Goal: Task Accomplishment & Management: Use online tool/utility

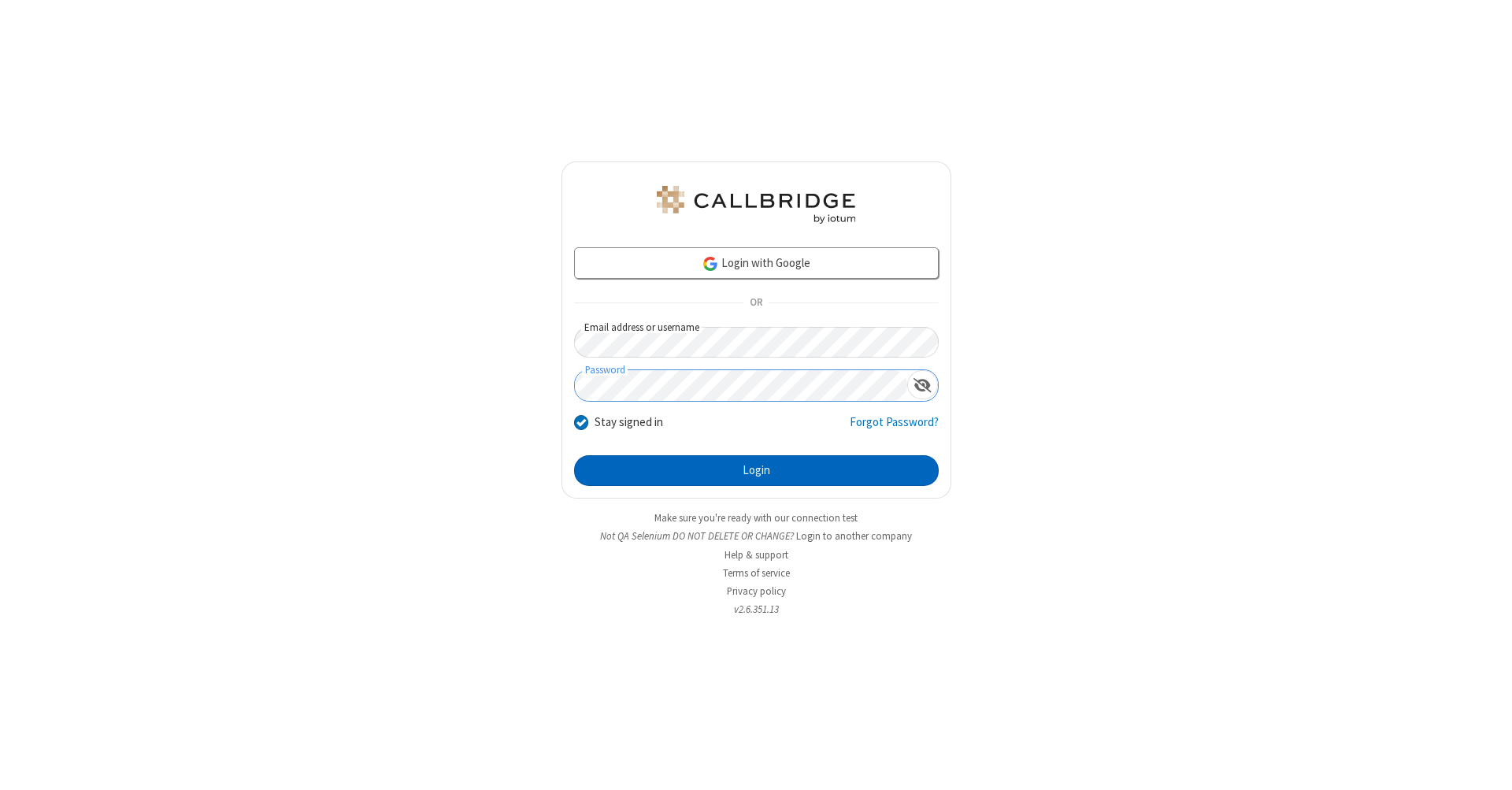
click at [756, 472] on button "Login" at bounding box center [757, 471] width 365 height 31
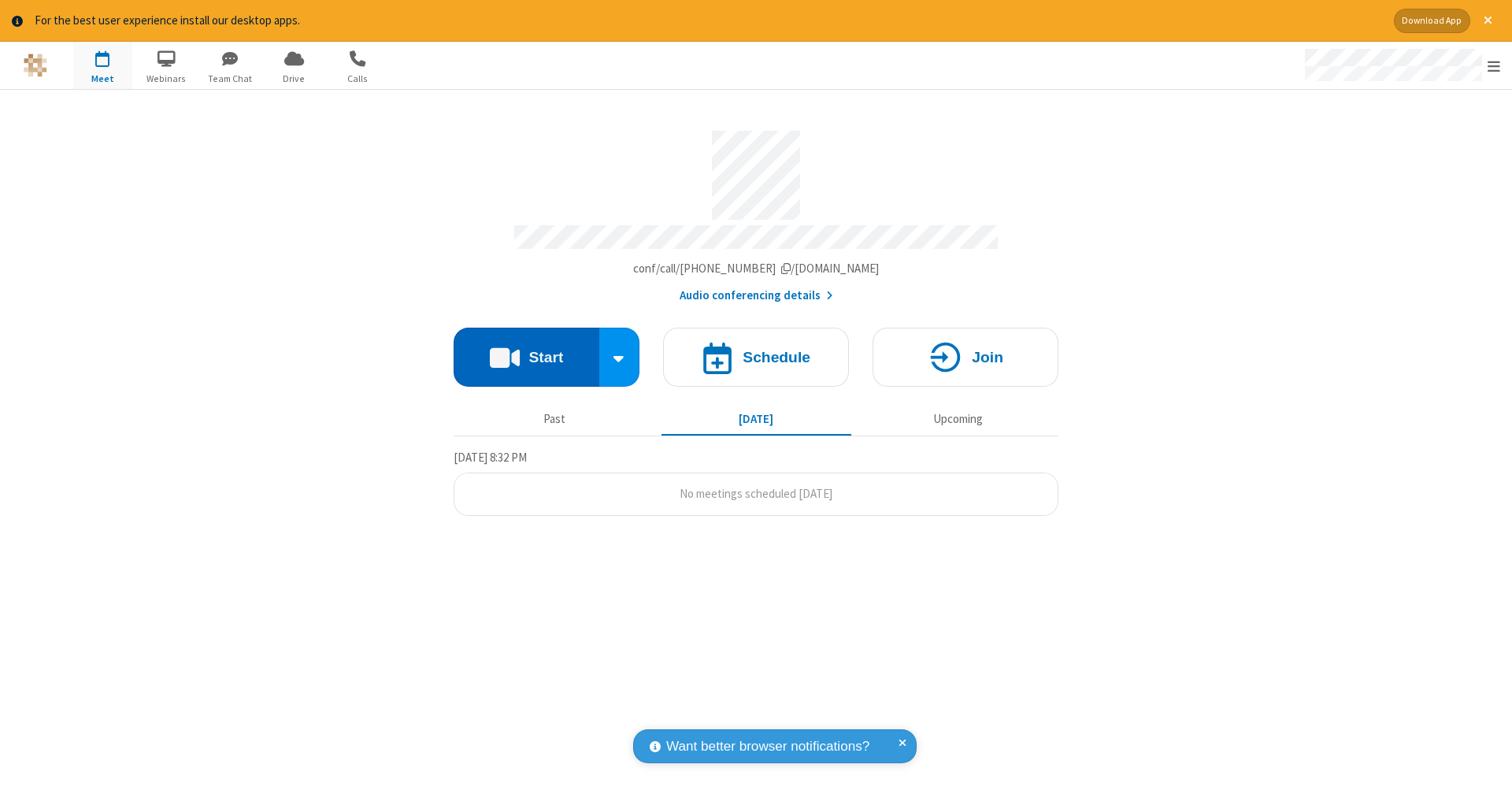
click at [526, 349] on button "Start" at bounding box center [527, 357] width 145 height 59
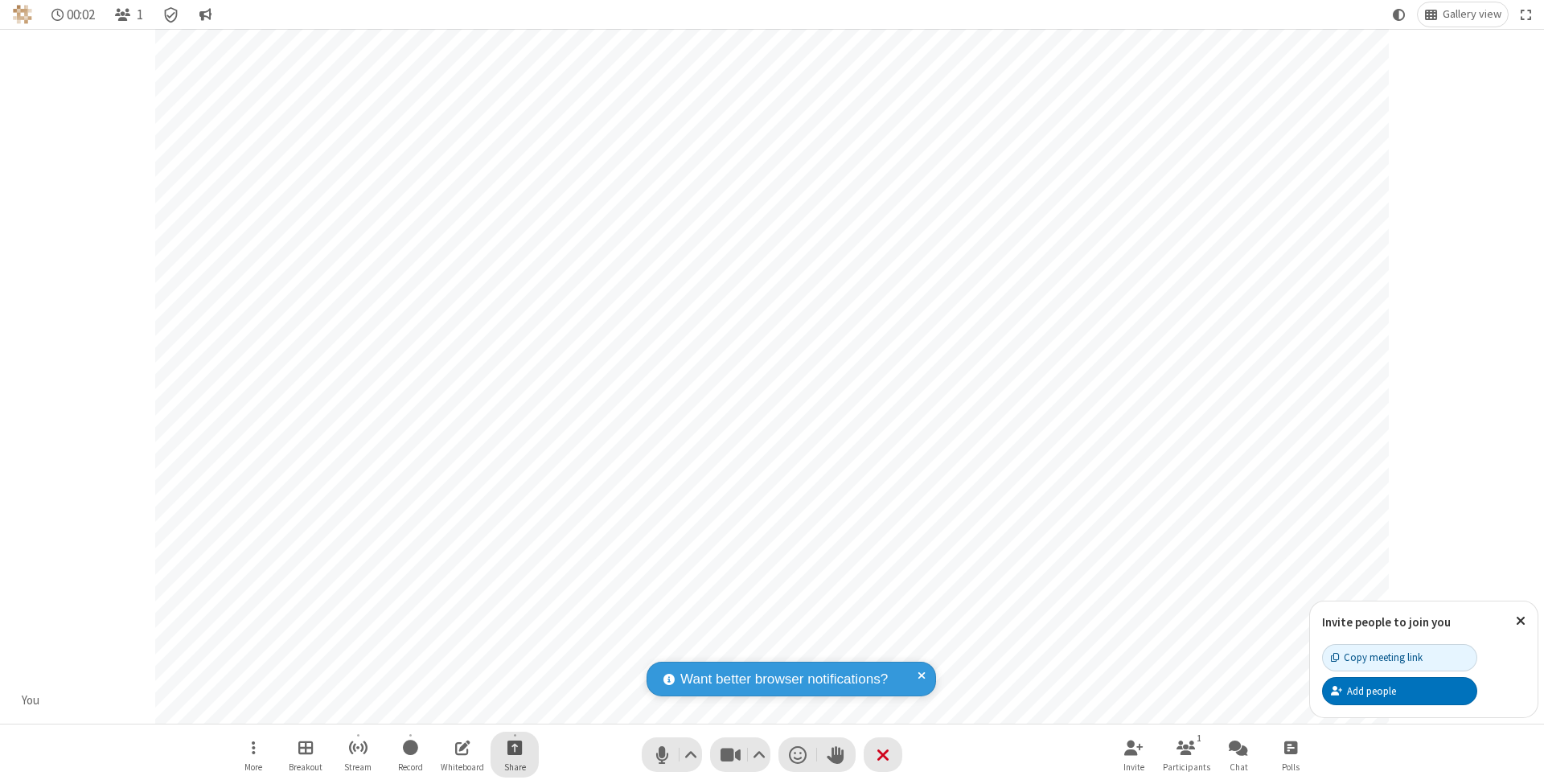
click at [514, 747] on span "Start sharing" at bounding box center [515, 747] width 15 height 20
click at [450, 709] on span "Share my screen" at bounding box center [450, 711] width 19 height 13
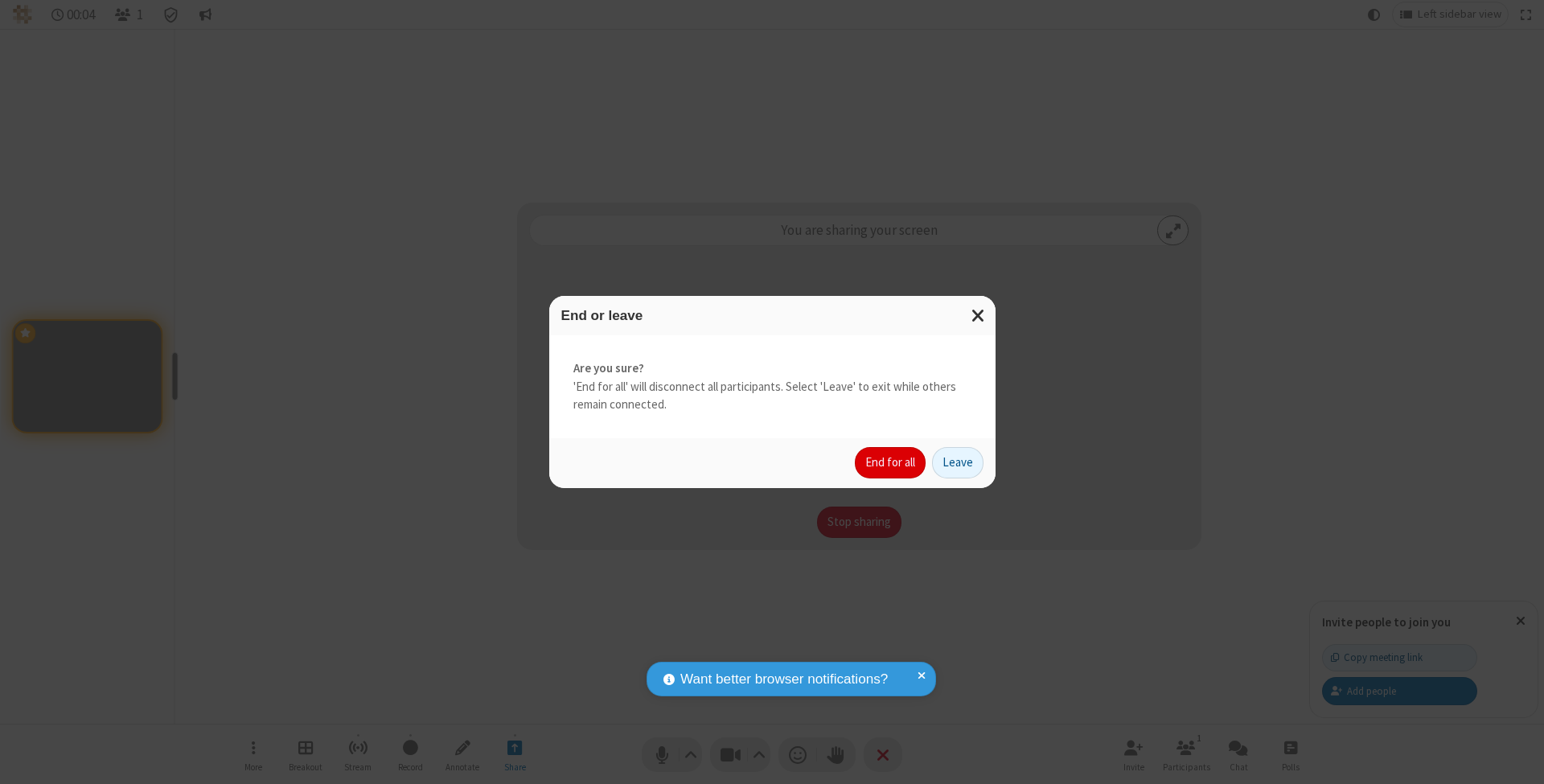
click at [891, 462] on button "End for all" at bounding box center [890, 463] width 71 height 32
